Goal: Task Accomplishment & Management: Use online tool/utility

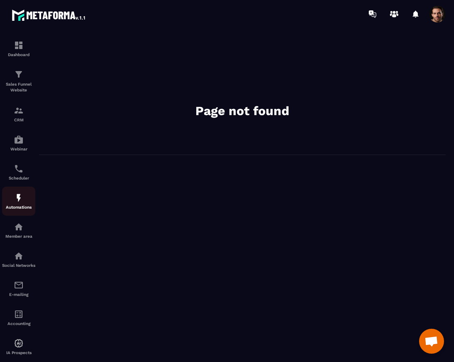
click at [20, 210] on p "Automations" at bounding box center [18, 207] width 33 height 5
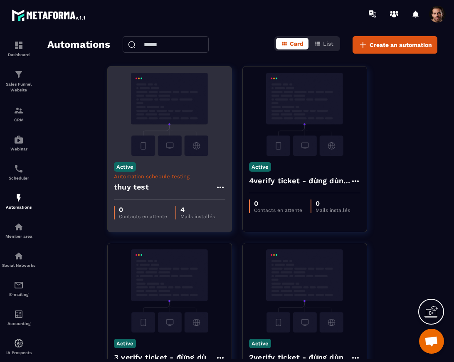
click at [168, 129] on img at bounding box center [169, 114] width 111 height 83
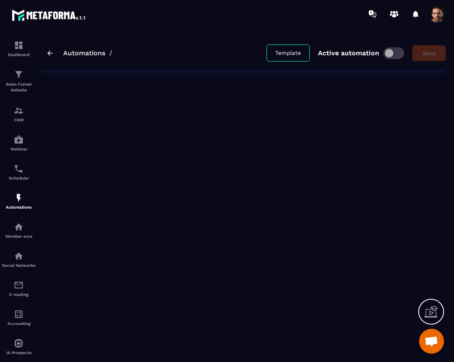
type input "*********"
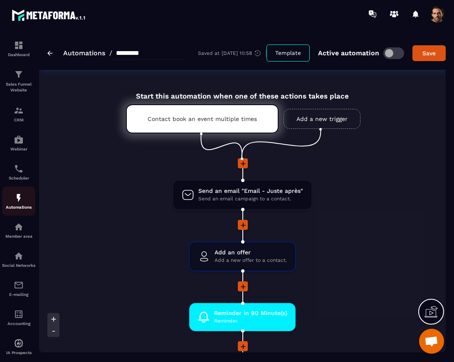
click at [22, 205] on div "Automations" at bounding box center [18, 201] width 33 height 17
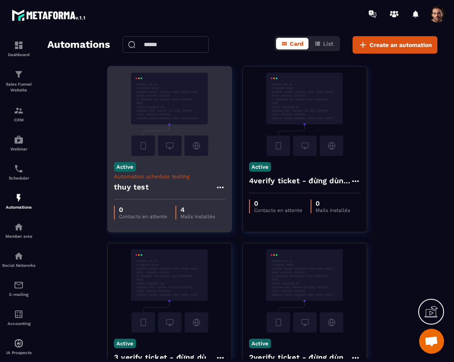
click at [159, 135] on img at bounding box center [169, 114] width 111 height 83
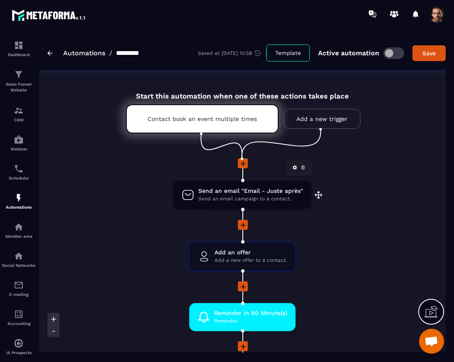
click at [257, 198] on span "Send an email campaign to a contact." at bounding box center [250, 199] width 105 height 8
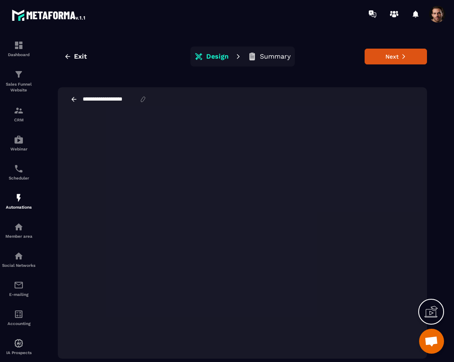
drag, startPoint x: 72, startPoint y: 101, endPoint x: 450, endPoint y: 20, distance: 386.2
click at [72, 101] on icon at bounding box center [73, 99] width 7 height 7
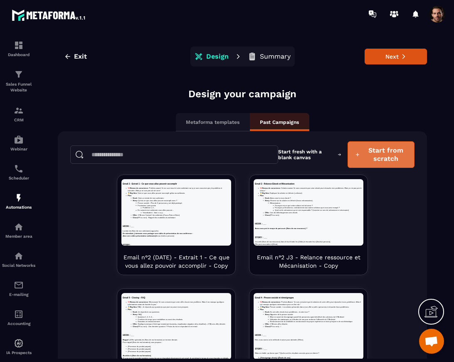
click at [366, 156] on span "Start from scratch" at bounding box center [386, 154] width 43 height 17
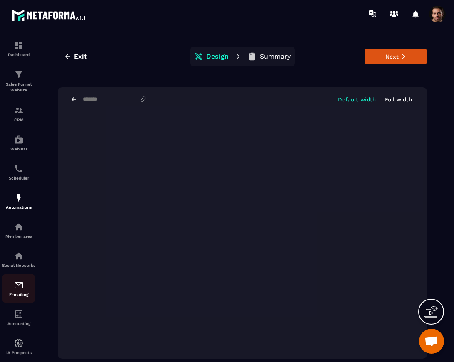
click at [19, 290] on img at bounding box center [19, 285] width 10 height 10
